Goal: Check status

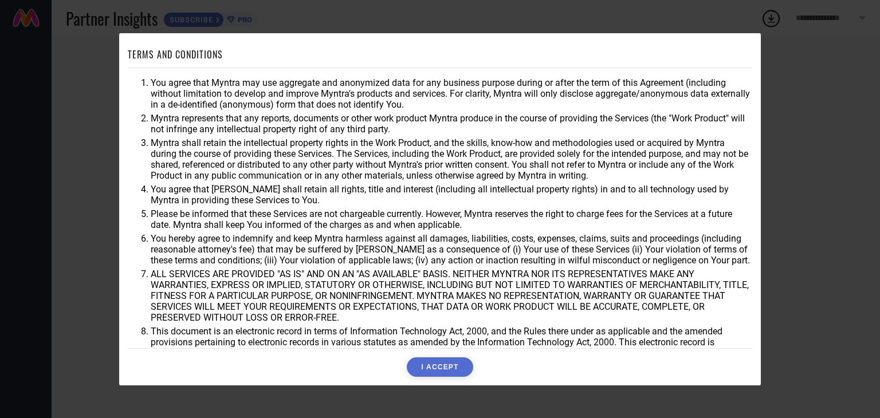
click at [453, 373] on button "I ACCEPT" at bounding box center [440, 366] width 66 height 19
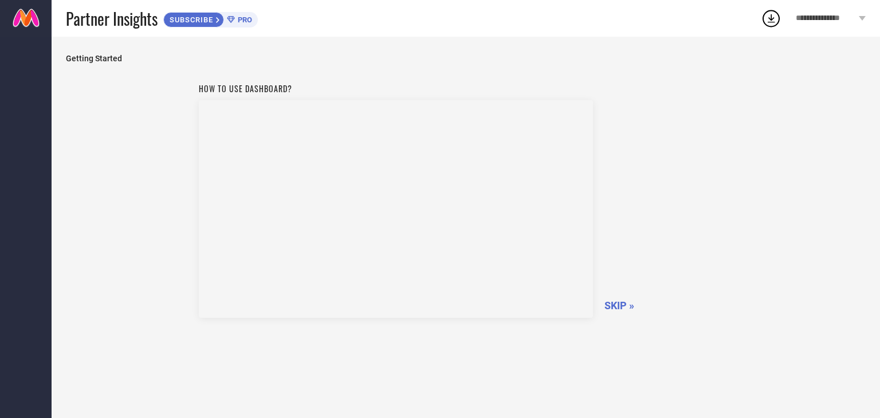
click at [620, 305] on span "SKIP »" at bounding box center [619, 306] width 30 height 12
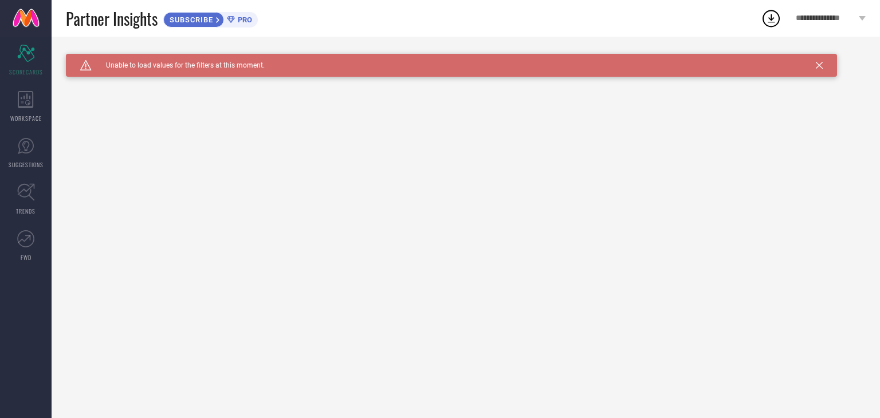
click at [815, 65] on div "Caution Created with Sketch. Unable to load values for the filters at this mome…" at bounding box center [451, 65] width 771 height 23
click at [820, 64] on icon at bounding box center [819, 65] width 7 height 7
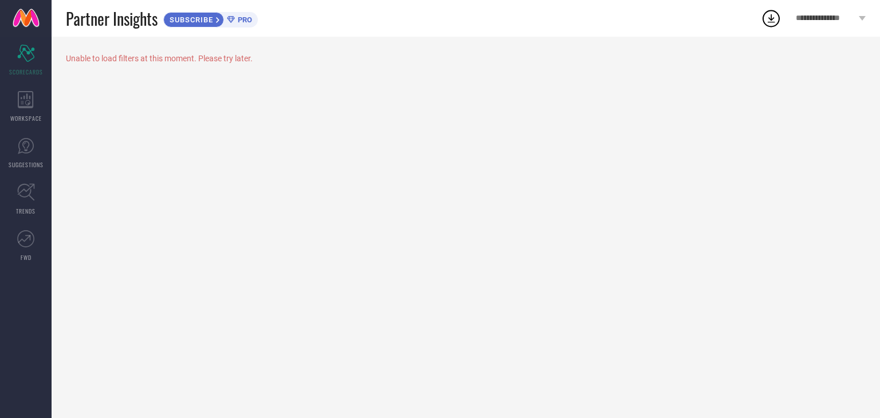
click at [768, 18] on icon at bounding box center [771, 18] width 21 height 21
click at [550, 127] on div "Unable to load filters at this moment. Please try later." at bounding box center [466, 227] width 828 height 381
click at [25, 103] on icon at bounding box center [26, 99] width 16 height 17
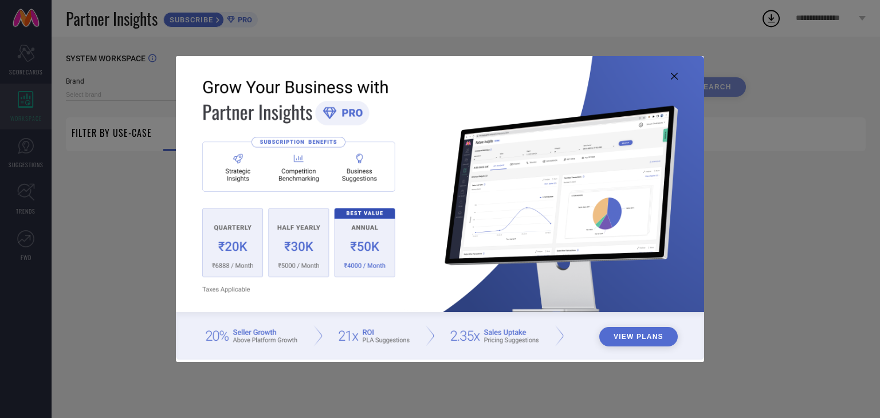
type input "1 STOP FASHION"
type input "All"
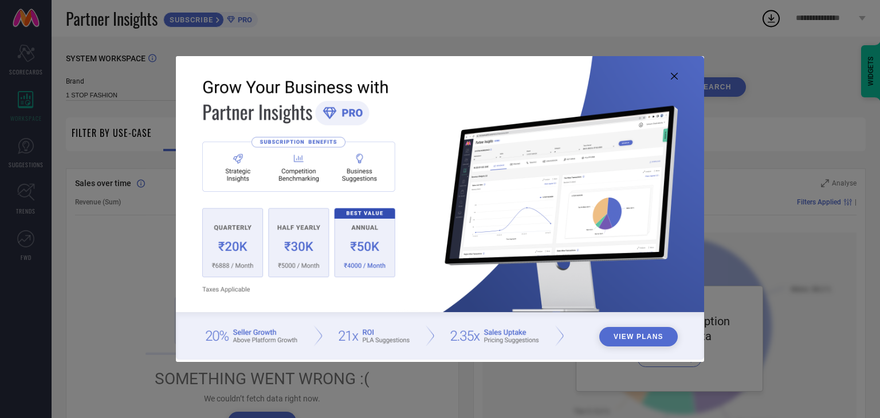
click at [673, 73] on icon at bounding box center [674, 76] width 7 height 7
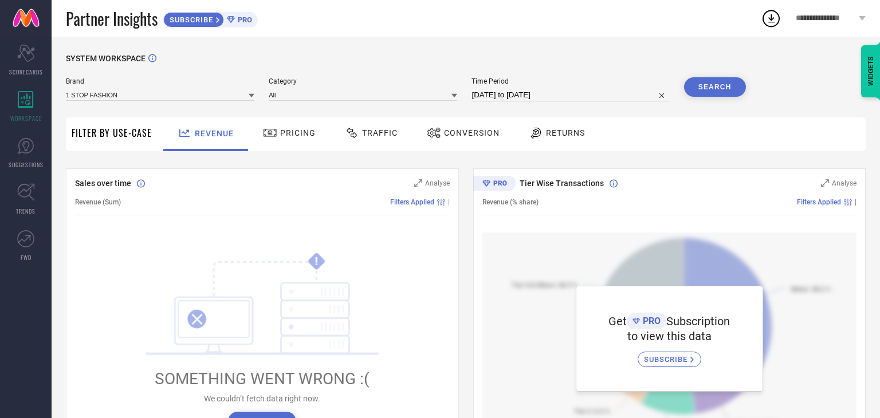
click at [286, 136] on span "Pricing" at bounding box center [298, 132] width 36 height 9
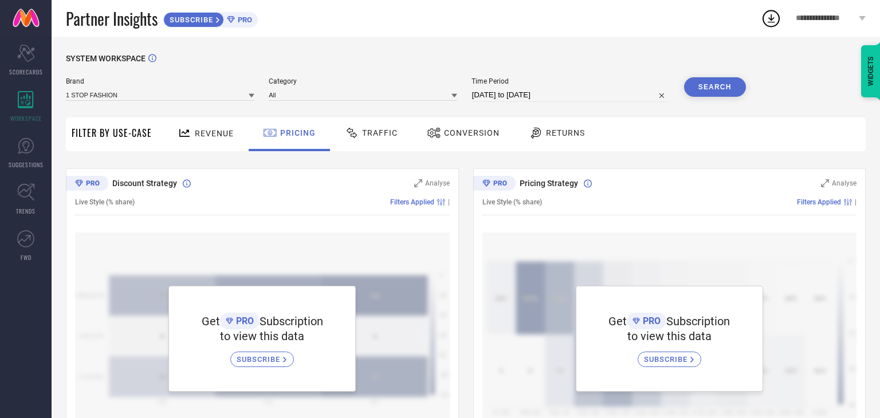
click at [380, 136] on span "Traffic" at bounding box center [380, 132] width 36 height 9
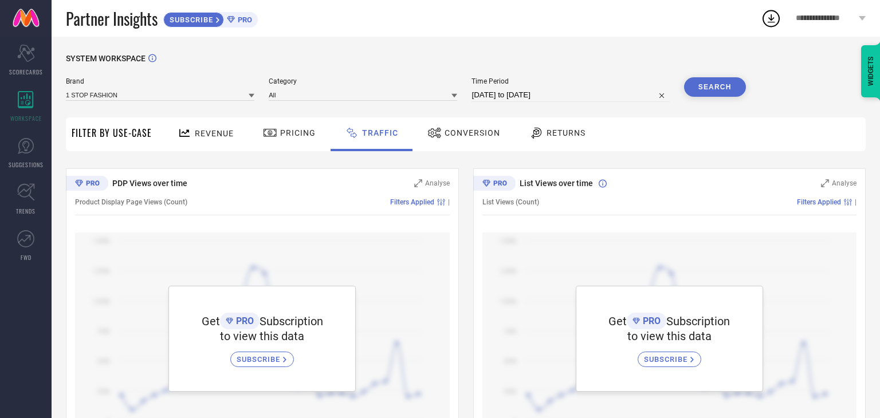
click at [435, 132] on icon at bounding box center [434, 133] width 13 height 10
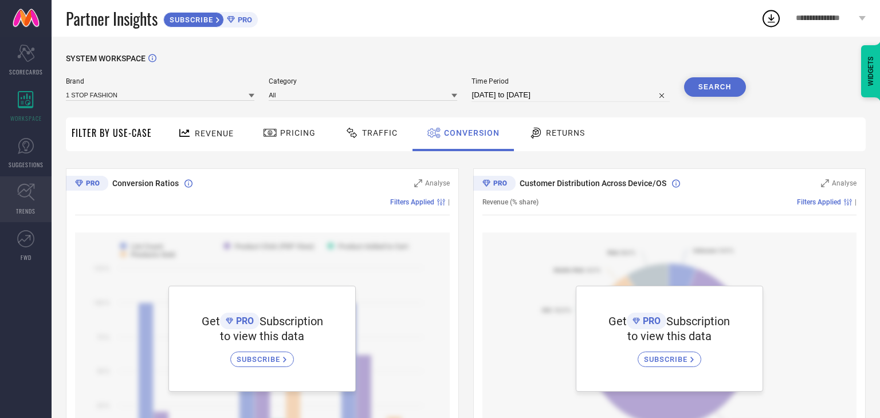
click at [30, 195] on icon at bounding box center [26, 192] width 18 height 18
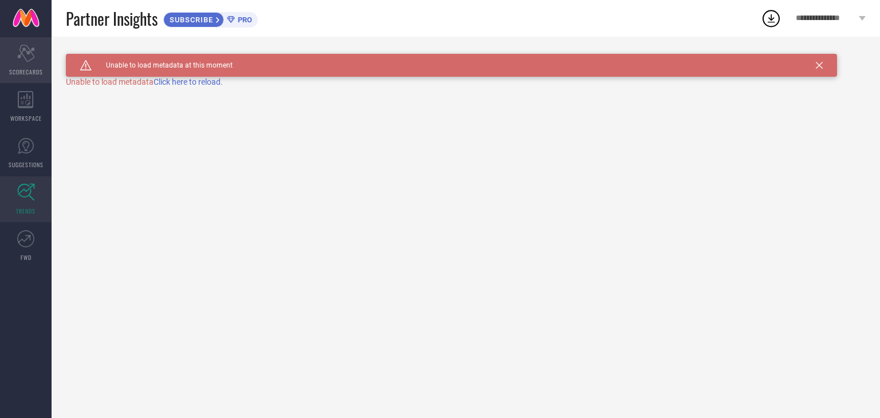
click at [32, 62] on div "Scorecard SCORECARDS" at bounding box center [26, 60] width 52 height 46
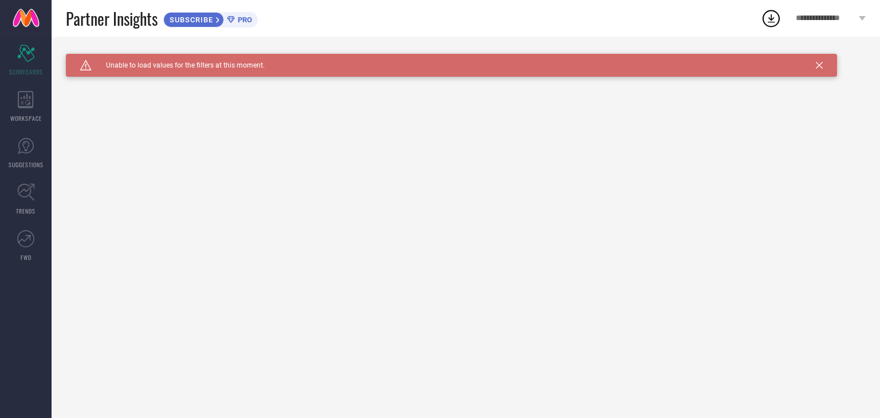
click at [143, 62] on span "Unable to load values for the filters at this moment." at bounding box center [178, 65] width 173 height 8
click at [820, 64] on icon at bounding box center [819, 65] width 7 height 7
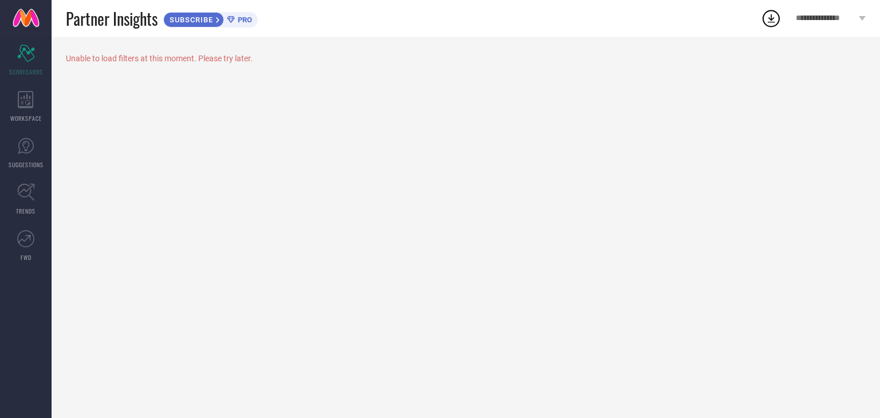
click at [839, 17] on span "**********" at bounding box center [826, 19] width 60 height 10
